Goal: Task Accomplishment & Management: Manage account settings

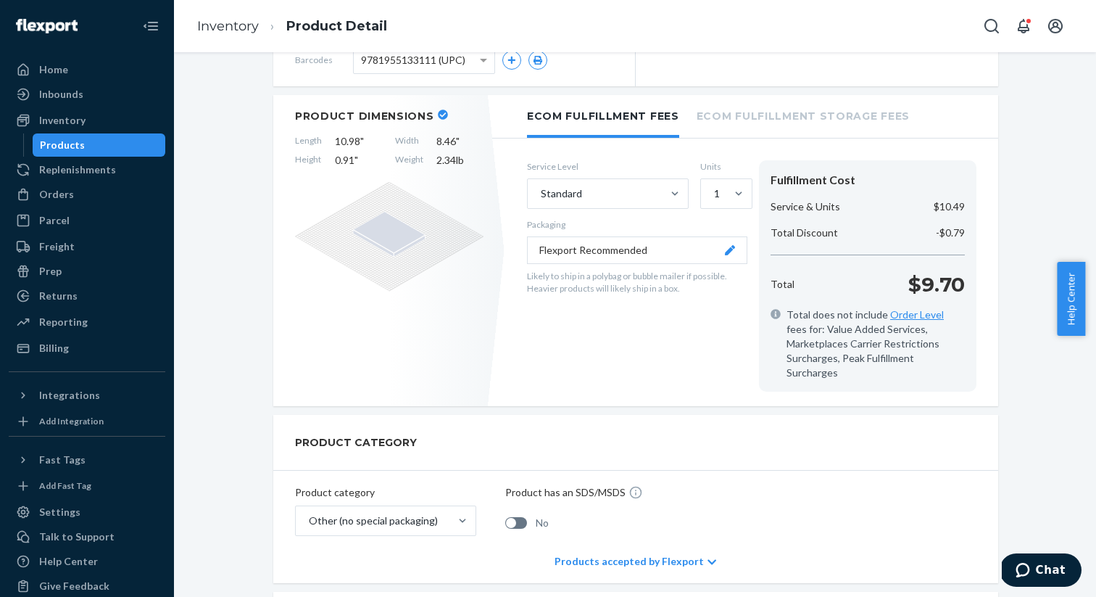
scroll to position [386, 0]
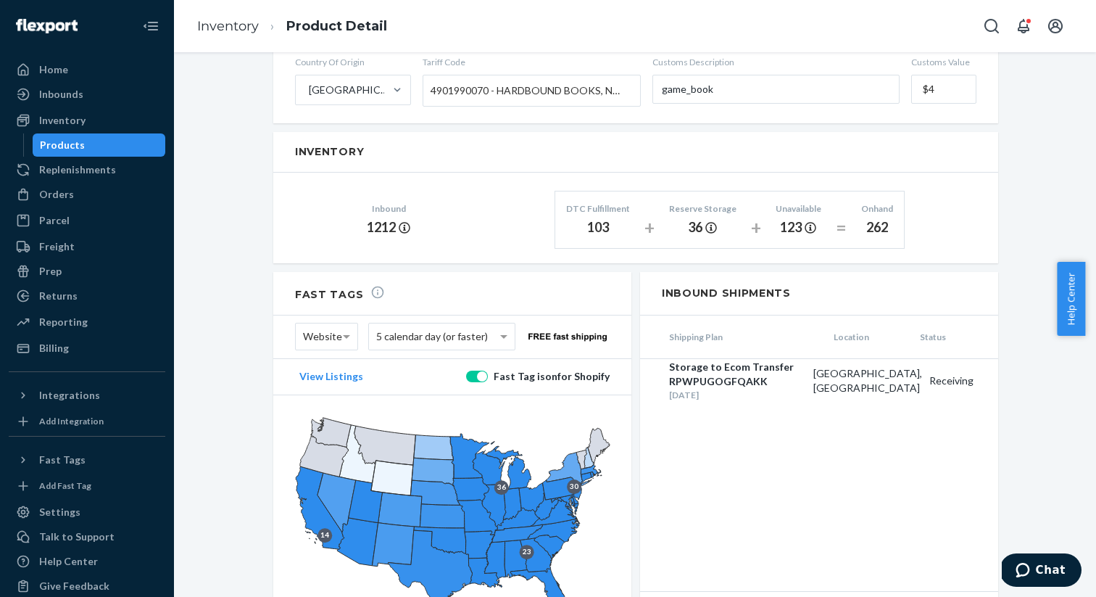
scroll to position [811, 0]
click at [911, 454] on div "Shipping Plan Location Status Storage to Ecom Transfer RPWPUGOGFQAKK Aug 12, 20…" at bounding box center [819, 452] width 358 height 275
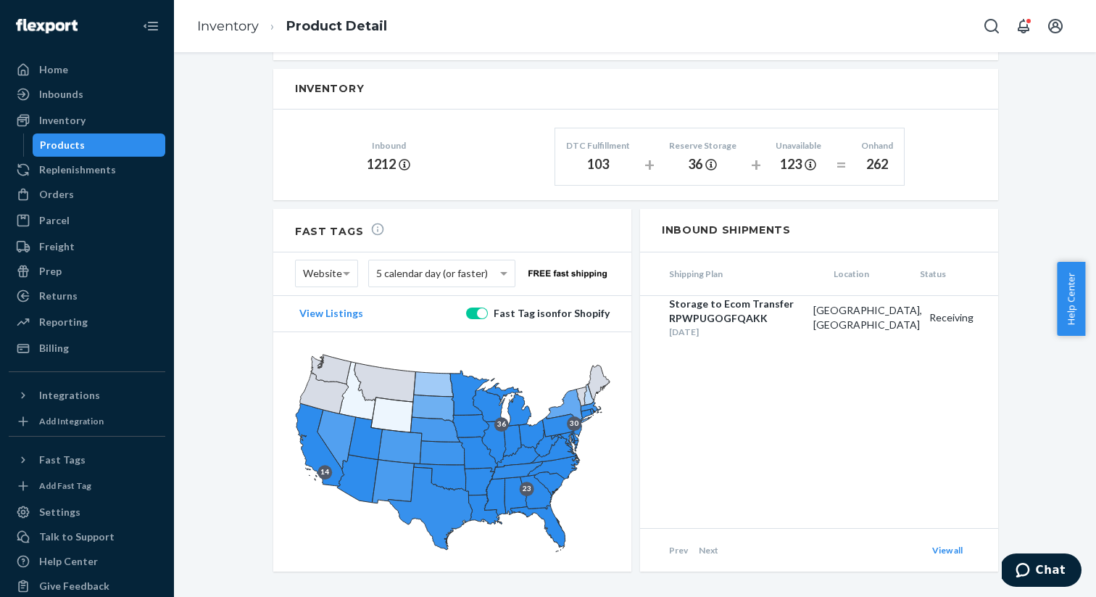
scroll to position [875, 0]
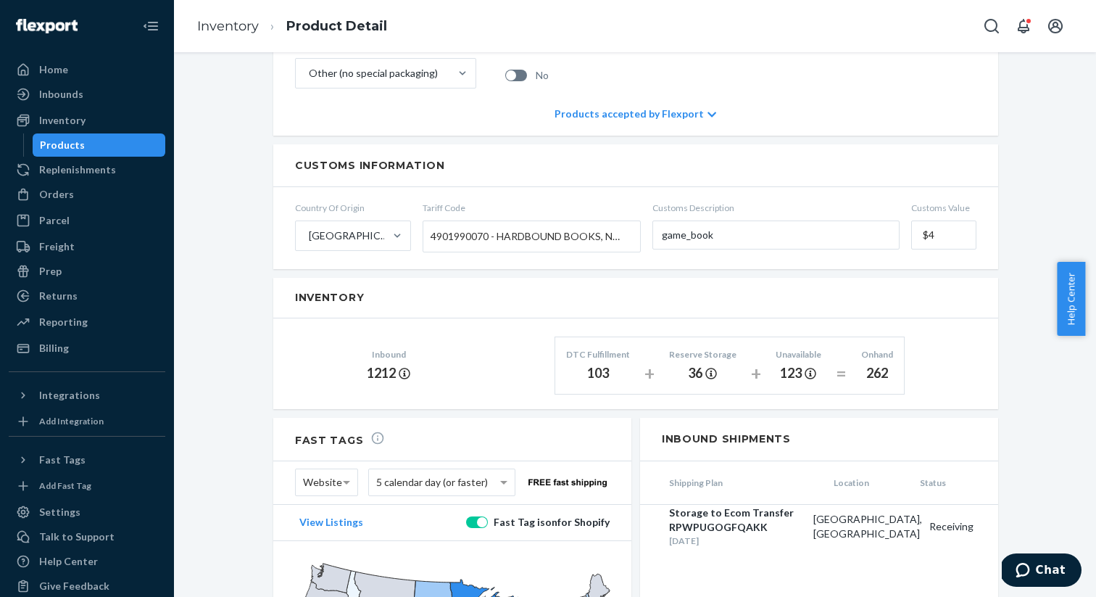
scroll to position [705, 0]
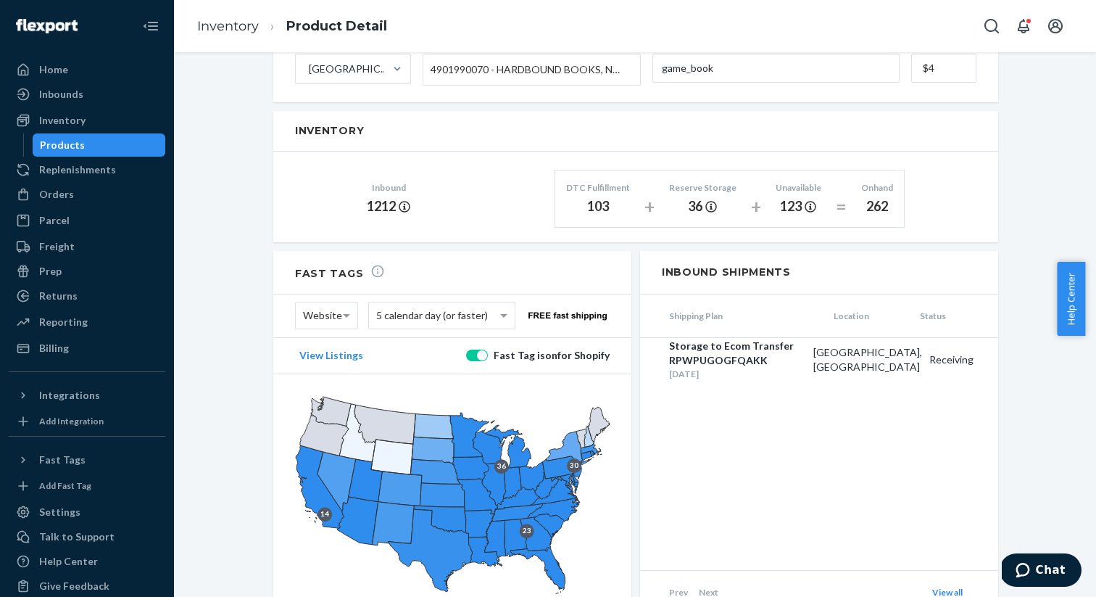
scroll to position [833, 0]
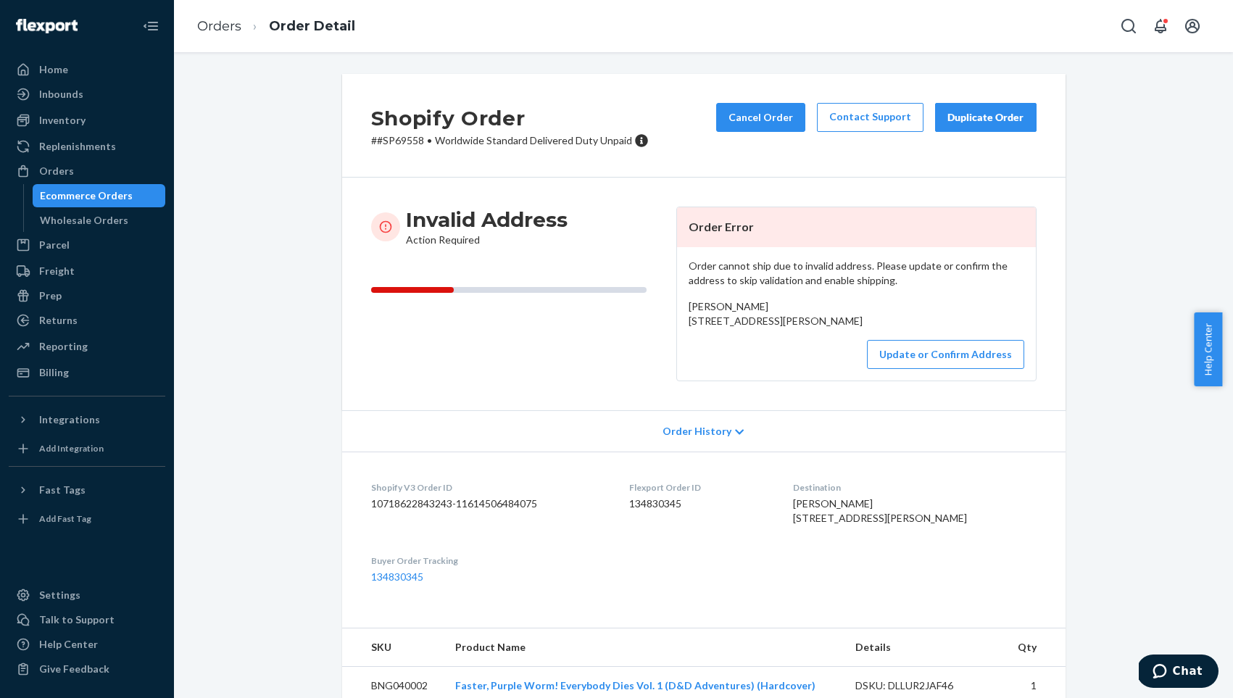
click at [697, 297] on div "Order cannot ship due to invalid address. Please update or confirm the address …" at bounding box center [856, 313] width 359 height 133
click at [697, 302] on span "[PERSON_NAME] [STREET_ADDRESS][PERSON_NAME]" at bounding box center [776, 313] width 174 height 27
drag, startPoint x: 697, startPoint y: 302, endPoint x: 747, endPoint y: 302, distance: 50.0
click at [747, 302] on span "[PERSON_NAME] [STREET_ADDRESS][PERSON_NAME]" at bounding box center [776, 313] width 174 height 27
copy span "[PERSON_NAME]"
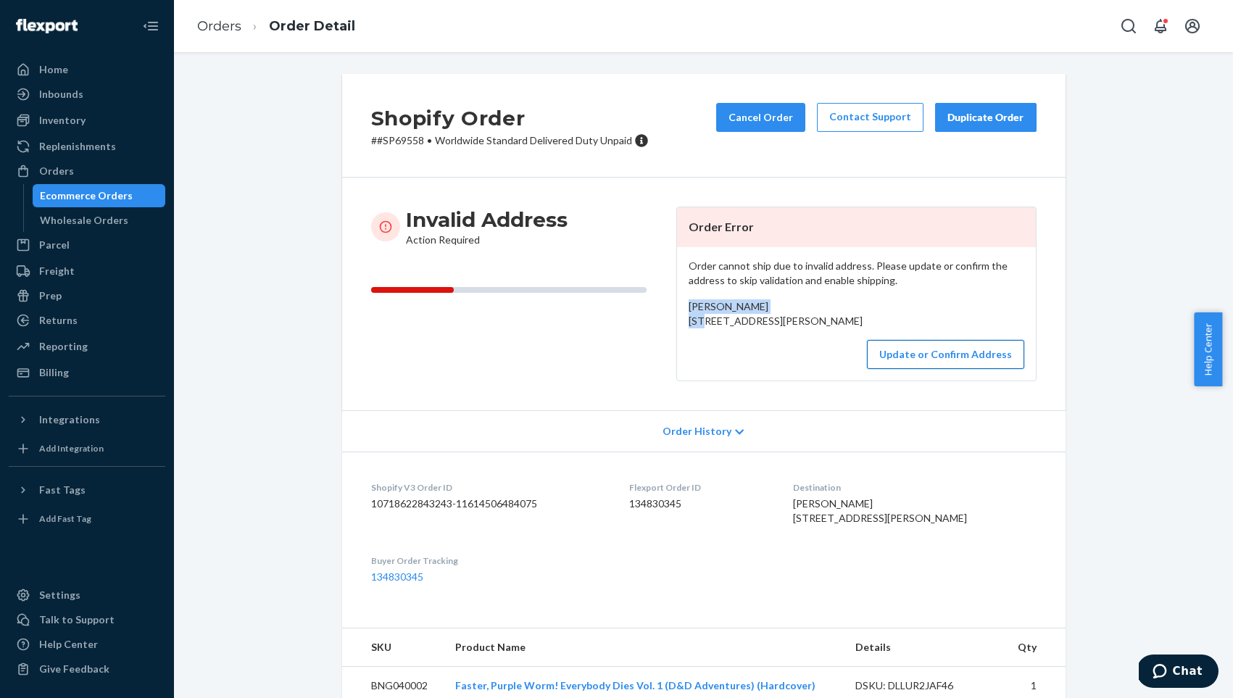
click at [921, 369] on button "Update or Confirm Address" at bounding box center [945, 354] width 157 height 29
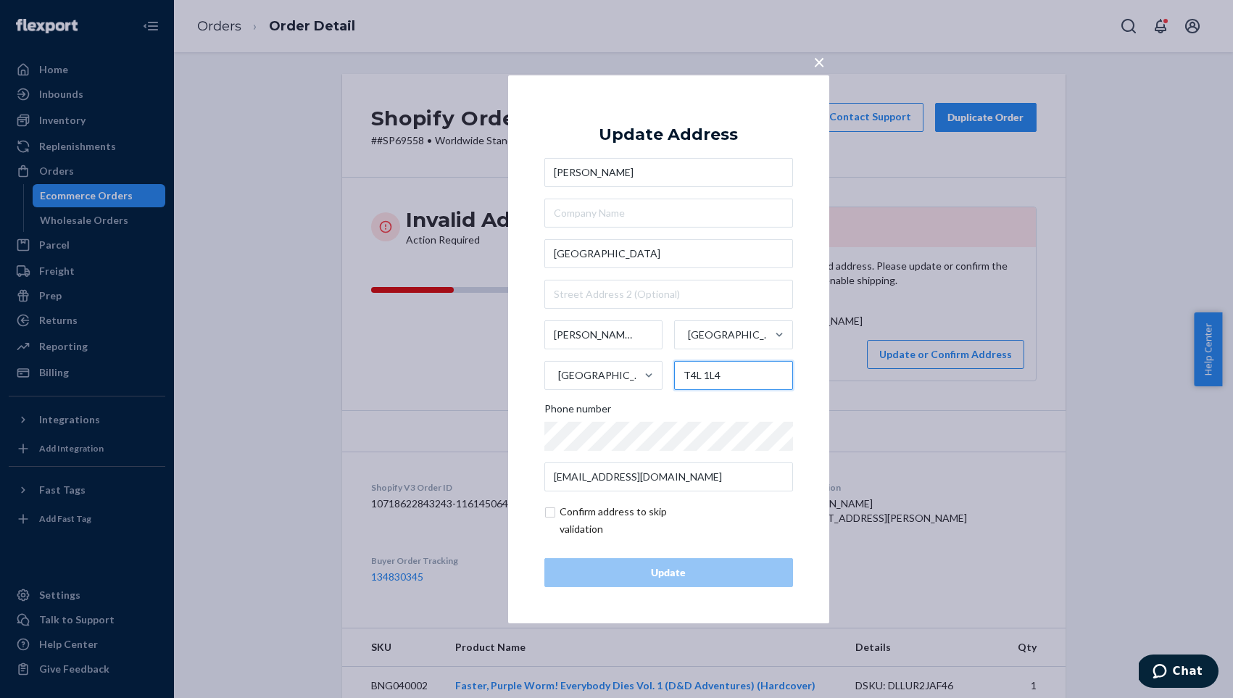
click at [703, 377] on input "T4L 1L4" at bounding box center [733, 375] width 119 height 29
click at [711, 377] on input "T4L 1L4" at bounding box center [733, 375] width 119 height 29
click at [548, 510] on input "checkbox" at bounding box center [628, 520] width 168 height 35
checkbox input "true"
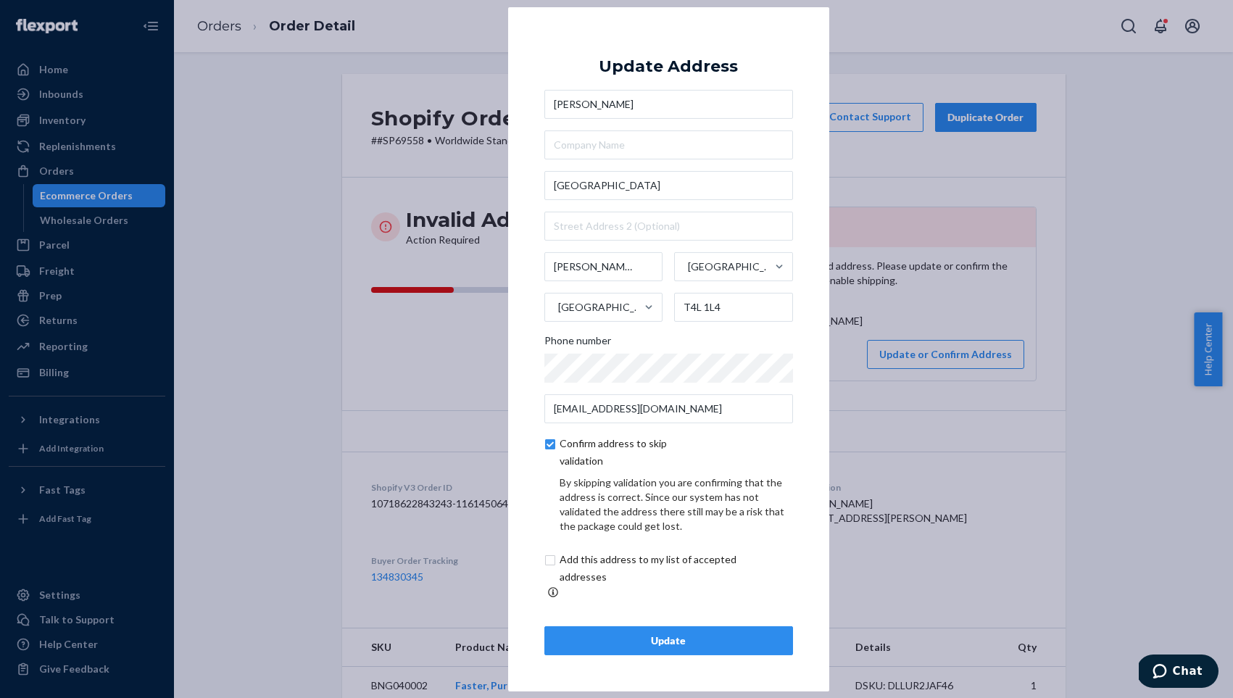
click at [704, 634] on div "Update" at bounding box center [669, 641] width 224 height 14
